Goal: Transaction & Acquisition: Subscribe to service/newsletter

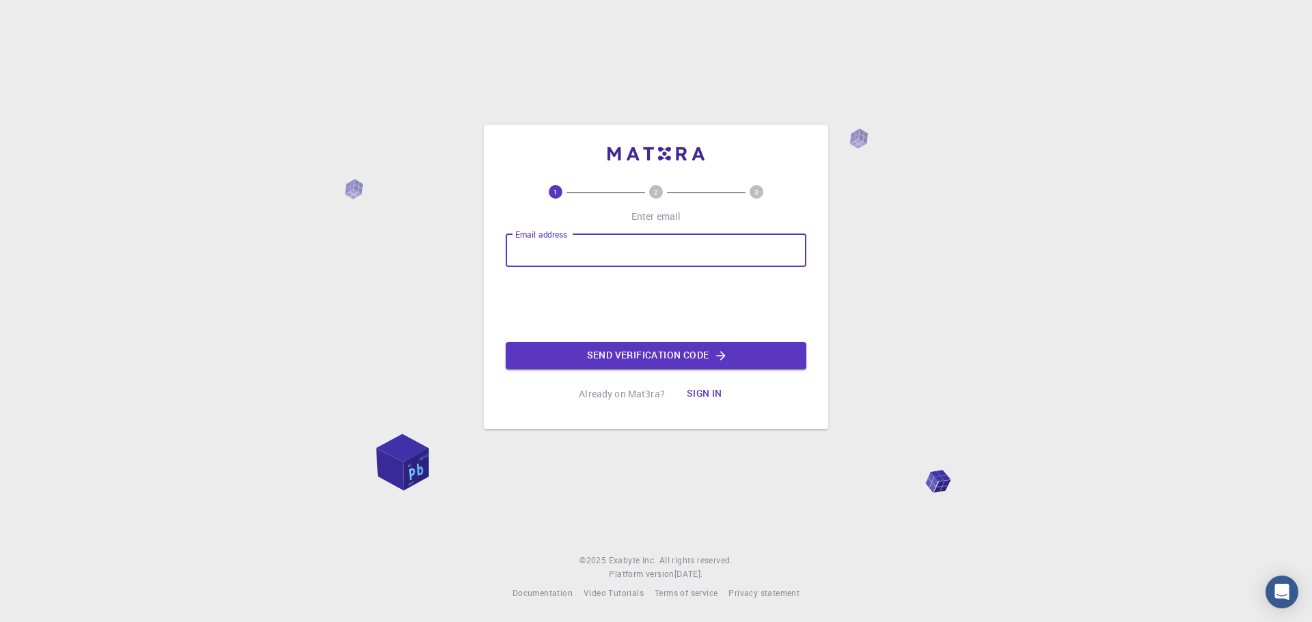
click at [581, 248] on input "Email address" at bounding box center [656, 250] width 301 height 33
type input "bilel.zerouali@yahoo.fr"
click at [680, 372] on div "1 2 3 Enter email Email address bilel.zerouali@yahoo.fr Email address 0cAFcWeA6…" at bounding box center [656, 296] width 301 height 223
click at [681, 359] on button "Send verification code" at bounding box center [656, 355] width 301 height 27
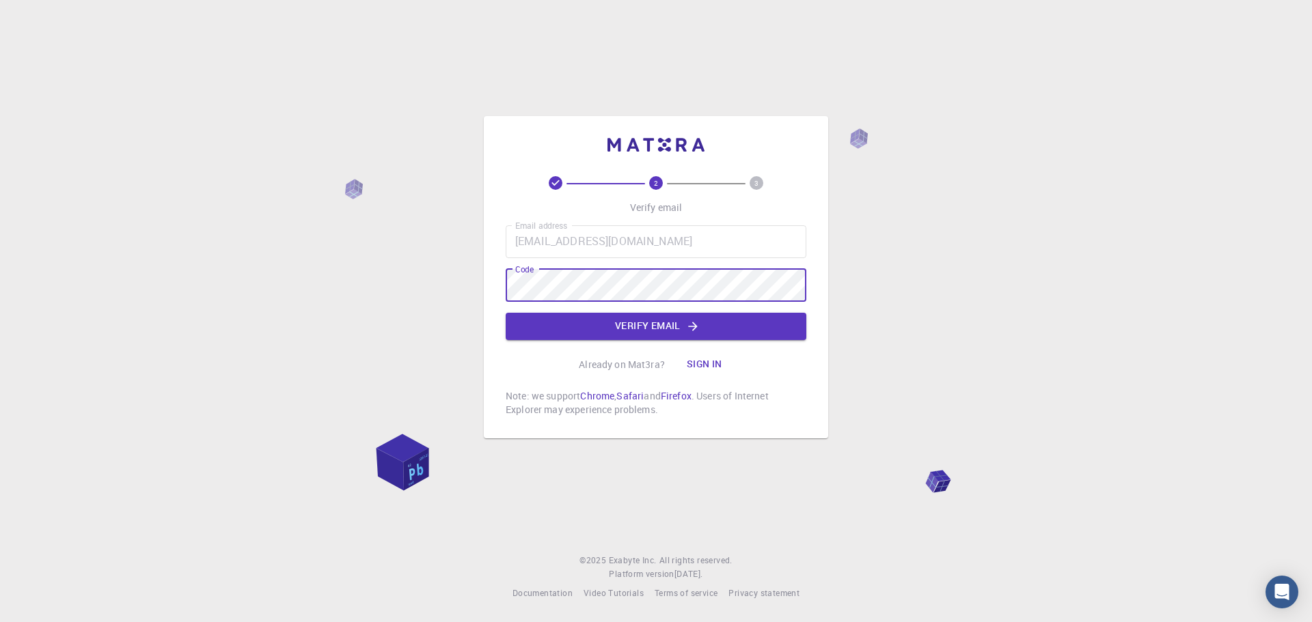
click at [629, 325] on button "Verify email" at bounding box center [656, 326] width 301 height 27
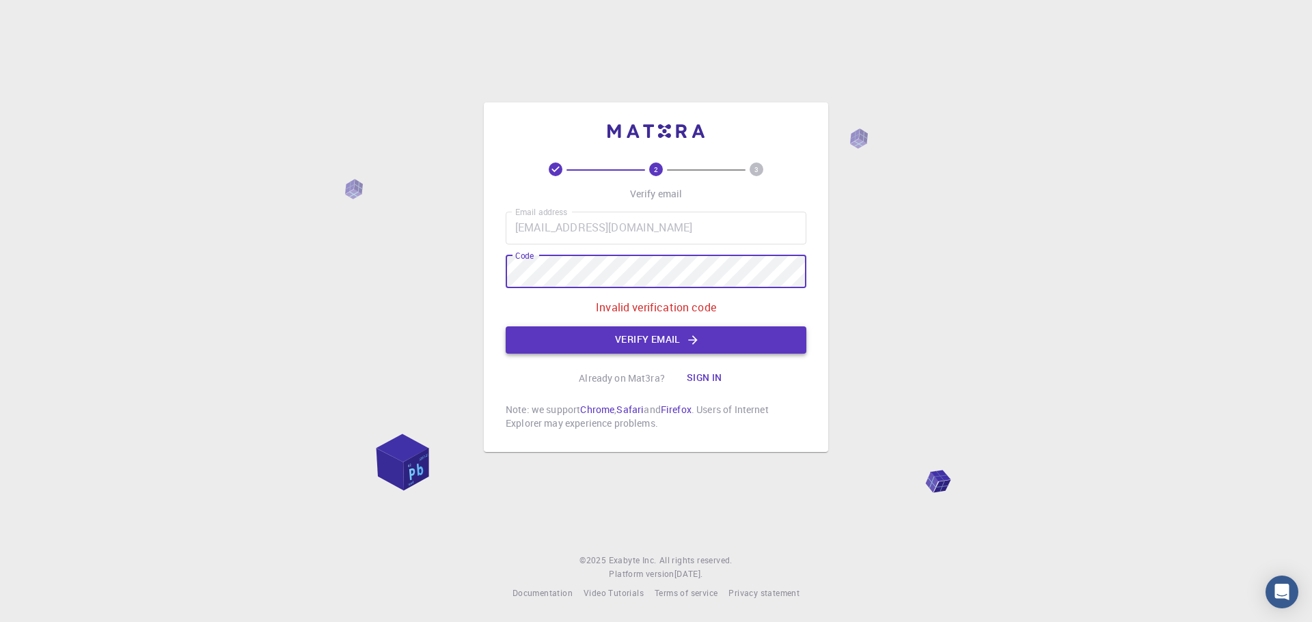
click at [646, 335] on button "Verify email" at bounding box center [656, 340] width 301 height 27
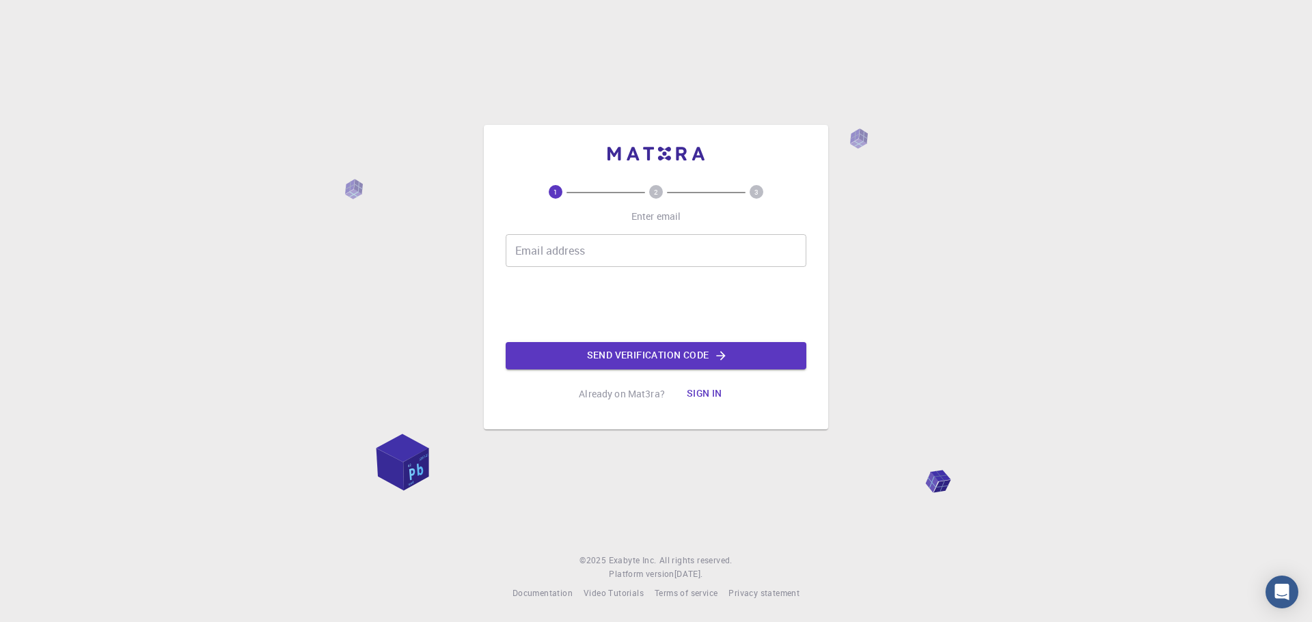
click at [535, 234] on input "Email address" at bounding box center [656, 250] width 301 height 33
drag, startPoint x: 539, startPoint y: 247, endPoint x: 562, endPoint y: 272, distance: 33.8
click at [539, 247] on input "Email address" at bounding box center [656, 250] width 301 height 33
